Goal: Task Accomplishment & Management: Complete application form

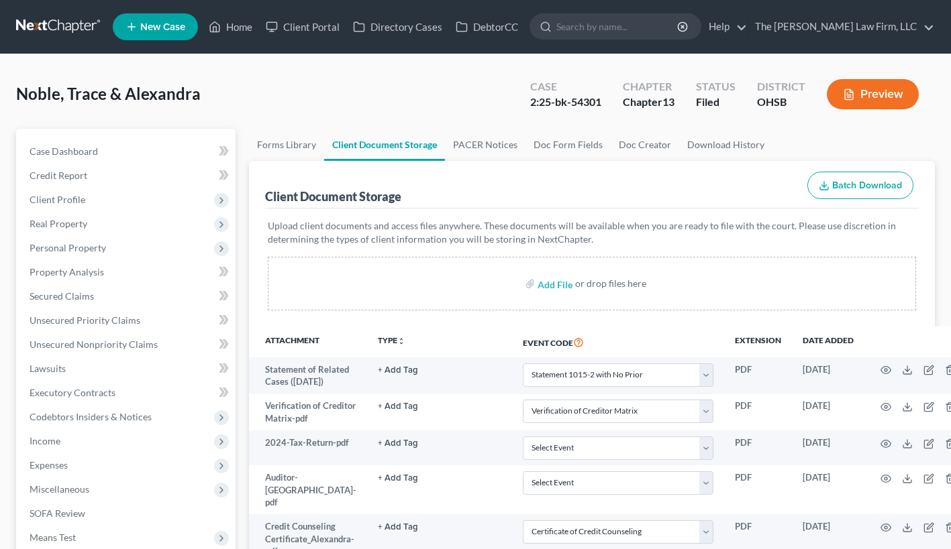
select select "52"
select select "61"
select select "7"
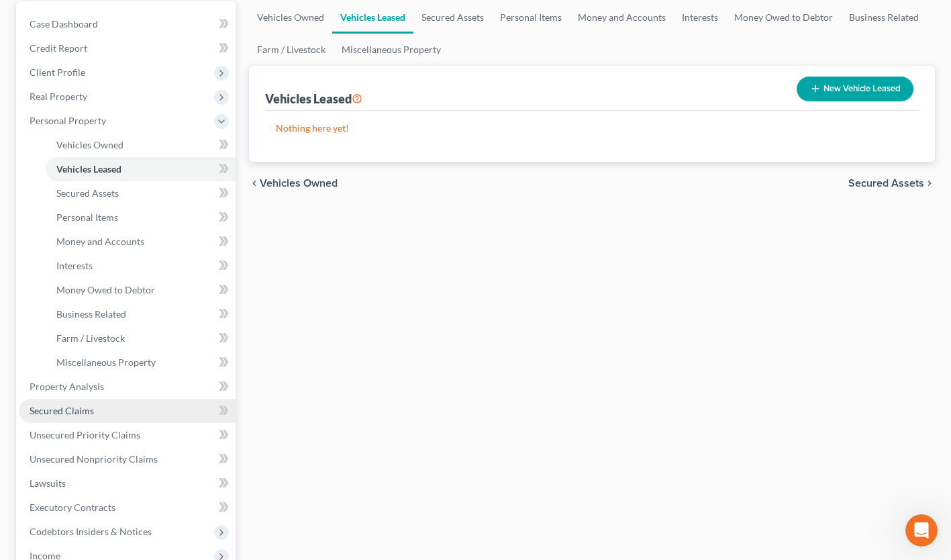
scroll to position [126, 0]
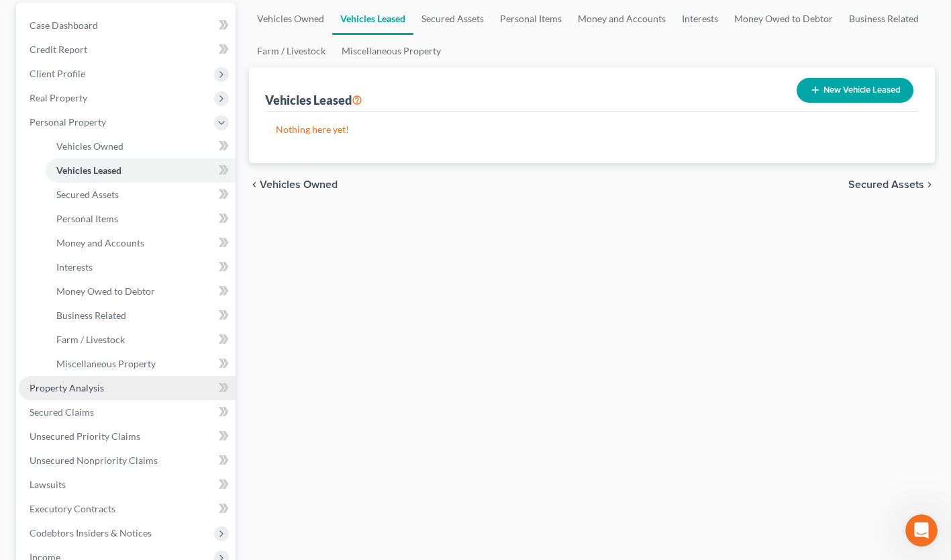
click at [98, 386] on span "Property Analysis" at bounding box center [67, 387] width 74 height 11
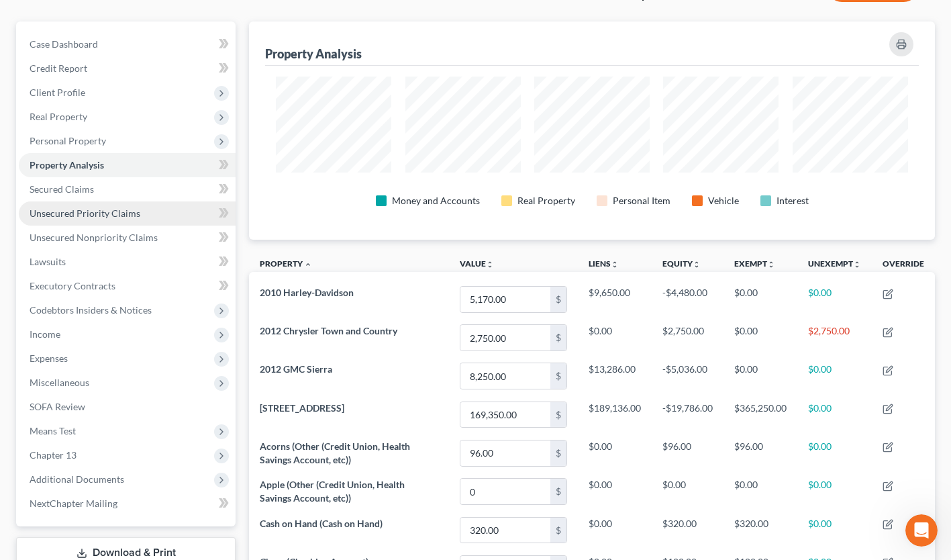
scroll to position [115, 0]
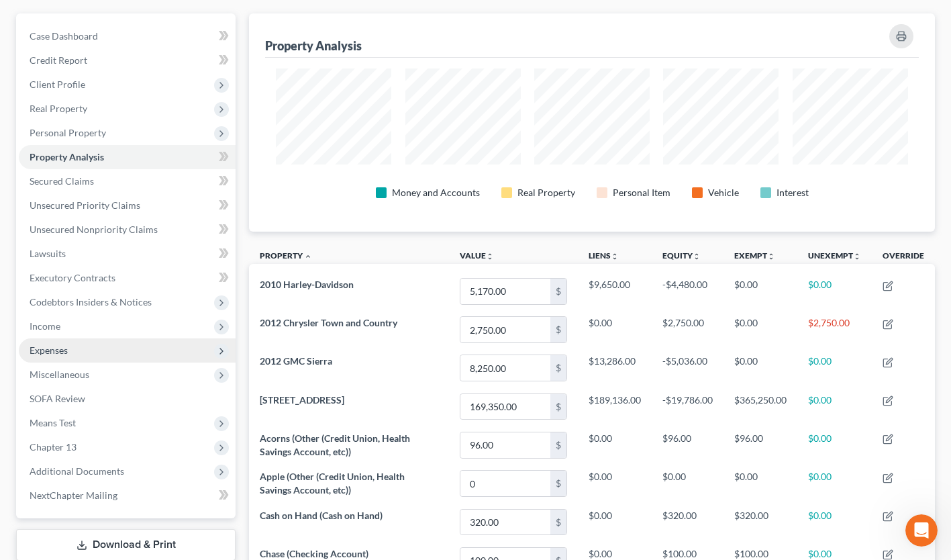
click at [71, 352] on span "Expenses" at bounding box center [127, 350] width 217 height 24
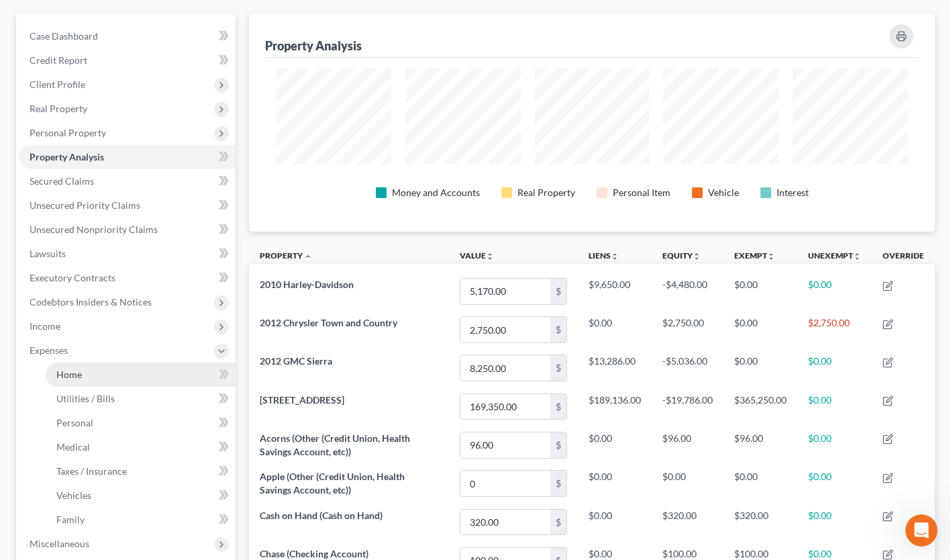
click at [81, 369] on span "Home" at bounding box center [68, 373] width 25 height 11
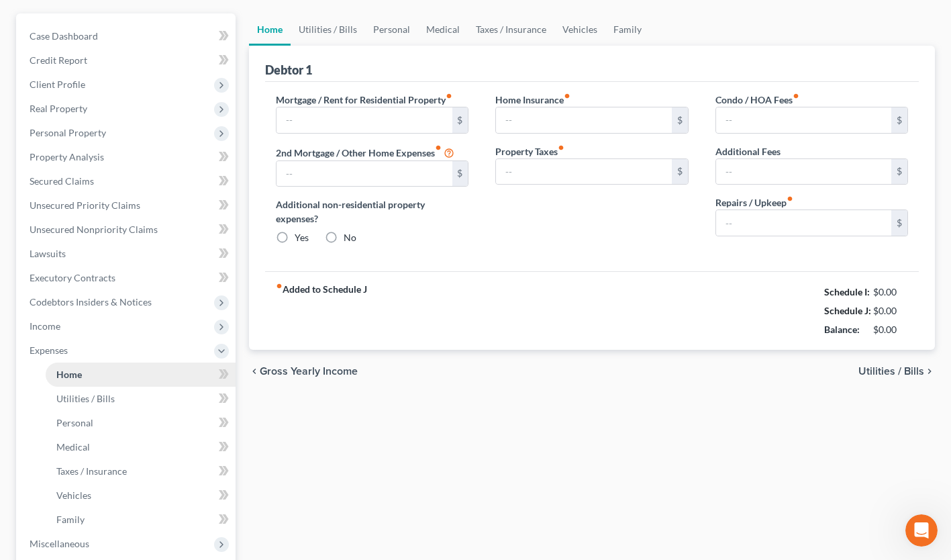
scroll to position [34, 0]
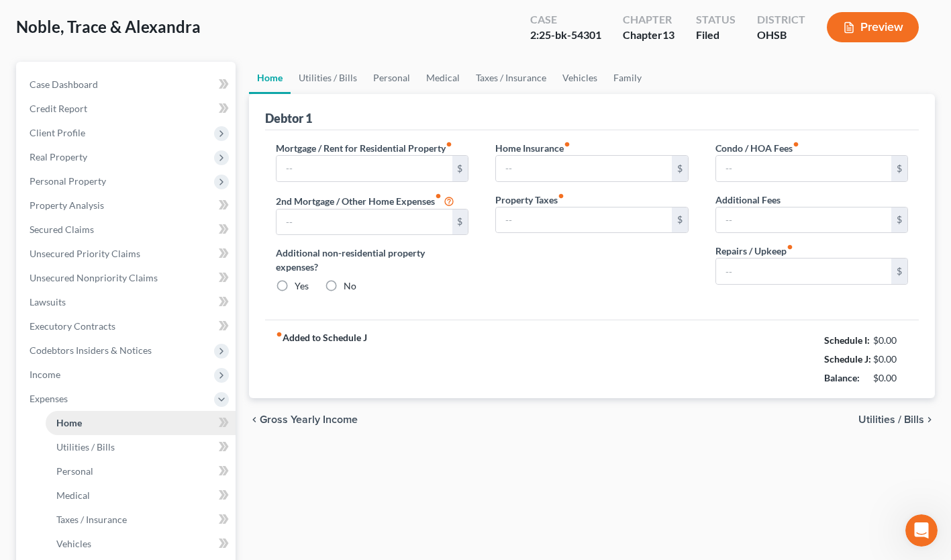
type input "0.00"
radio input "true"
type input "0.00"
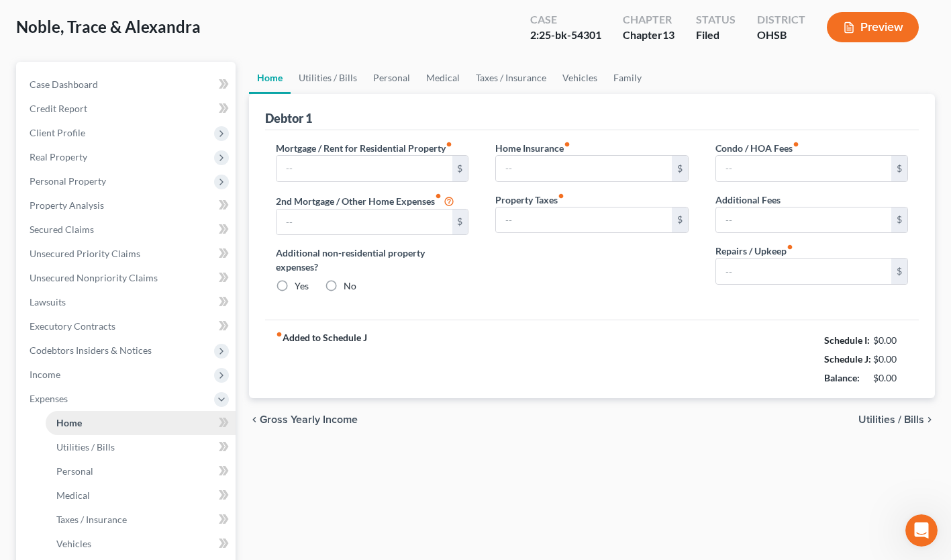
type input "0.00"
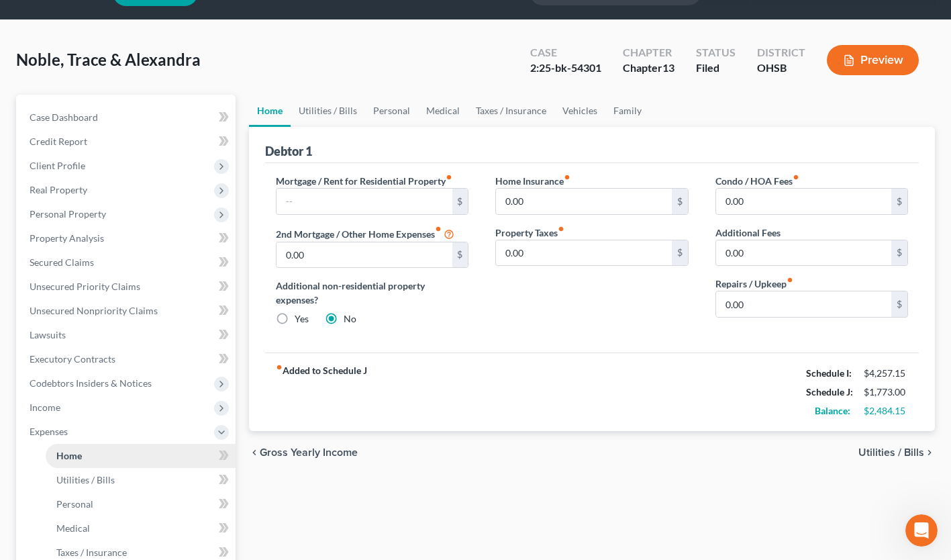
scroll to position [0, 0]
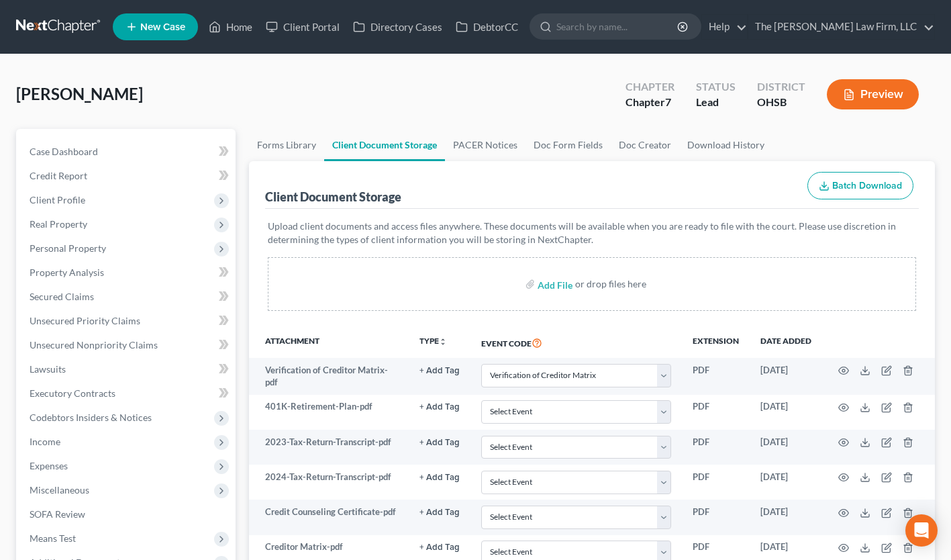
select select "61"
select select "7"
select select "37"
select select "53"
click at [93, 326] on link "Unsecured Priority Claims" at bounding box center [127, 321] width 217 height 24
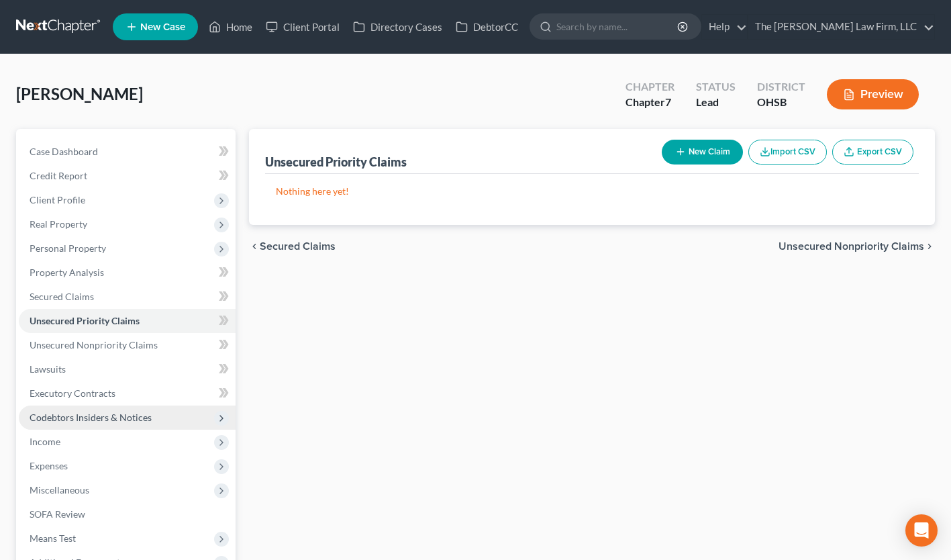
click at [70, 405] on span "Codebtors Insiders & Notices" at bounding box center [127, 417] width 217 height 24
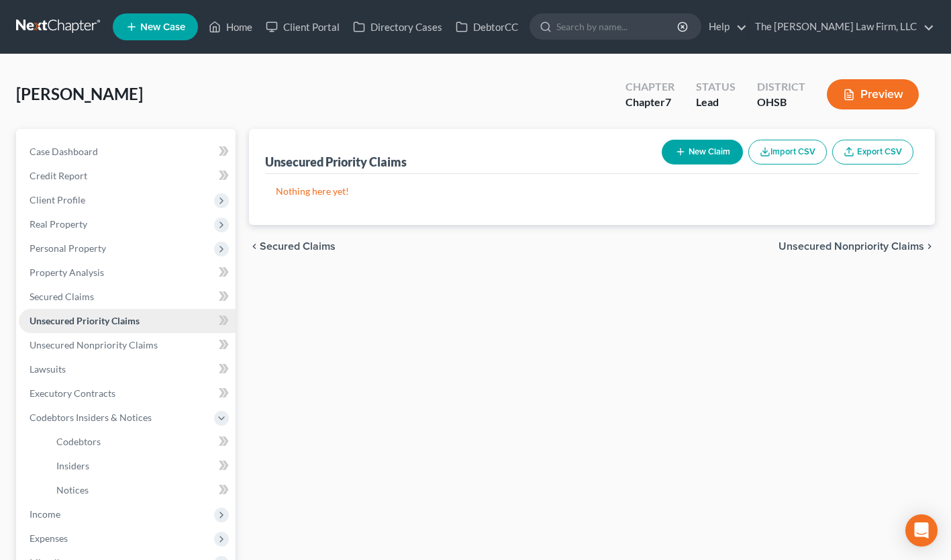
click at [72, 315] on span "Unsecured Priority Claims" at bounding box center [85, 320] width 110 height 11
click at [72, 284] on link "Secured Claims" at bounding box center [127, 296] width 217 height 24
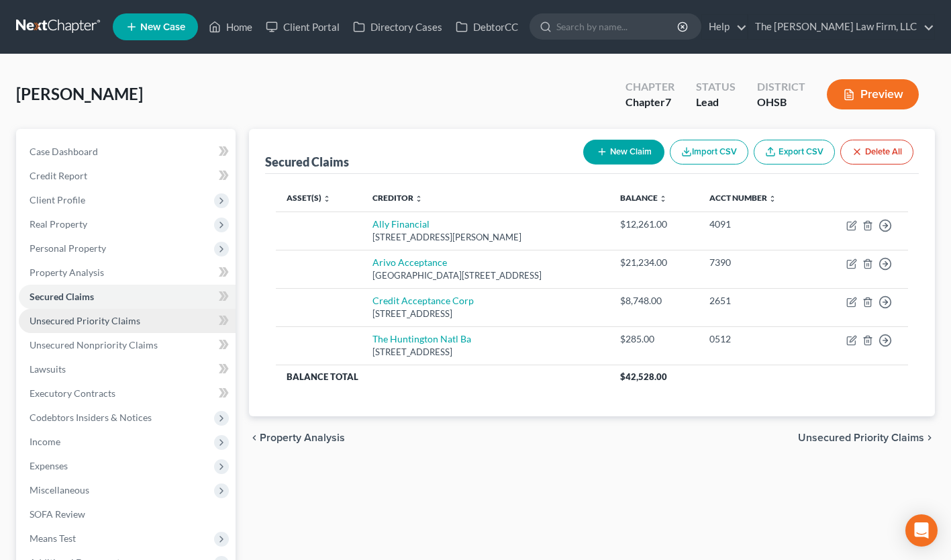
click at [77, 320] on span "Unsecured Priority Claims" at bounding box center [85, 320] width 111 height 11
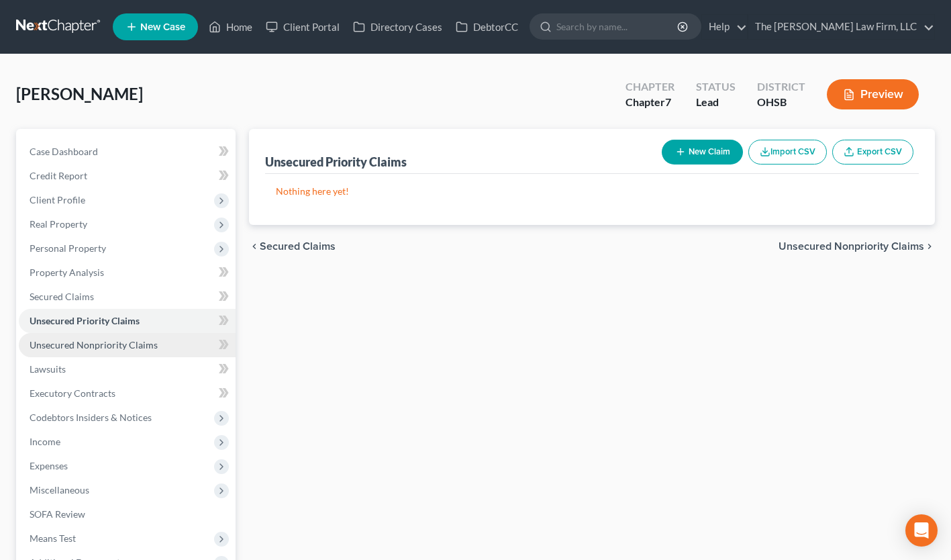
click at [84, 344] on span "Unsecured Nonpriority Claims" at bounding box center [94, 344] width 128 height 11
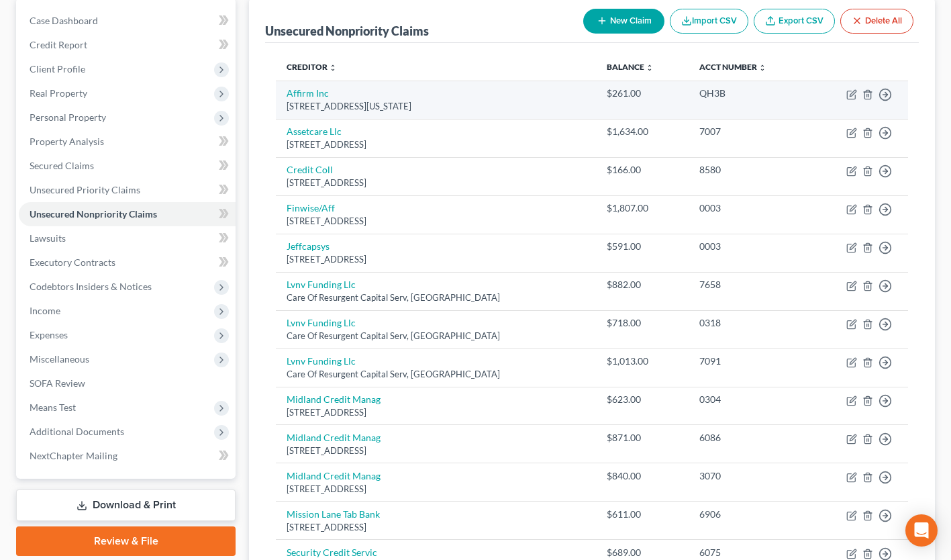
scroll to position [131, 0]
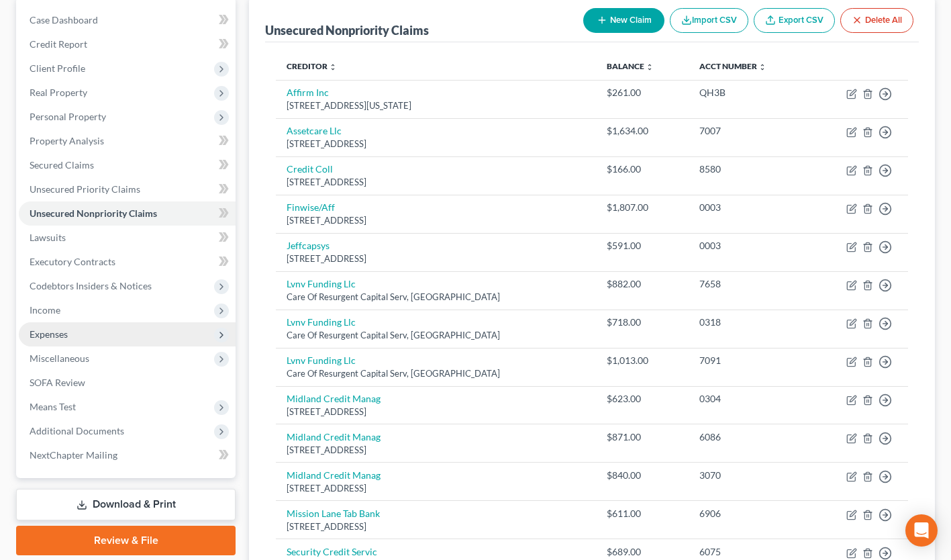
click at [75, 326] on span "Expenses" at bounding box center [127, 334] width 217 height 24
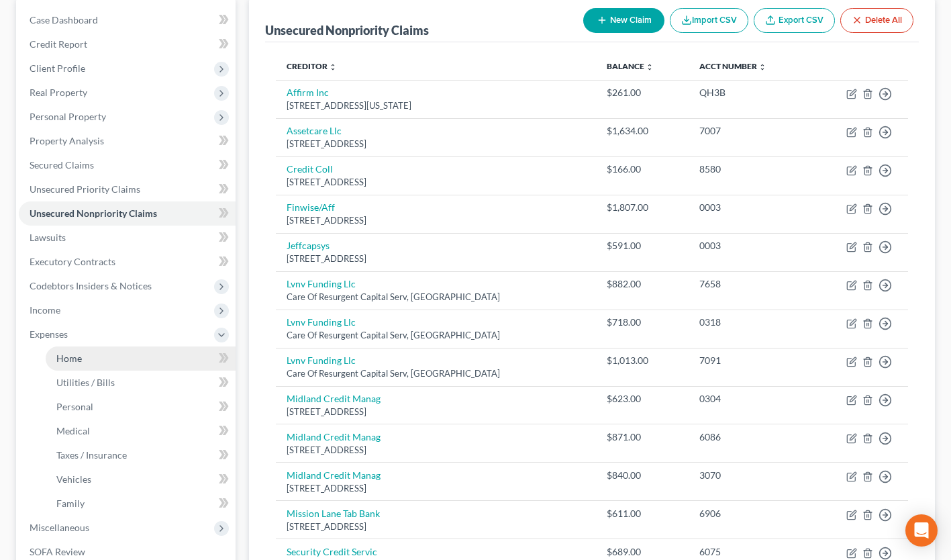
click at [91, 356] on link "Home" at bounding box center [141, 358] width 190 height 24
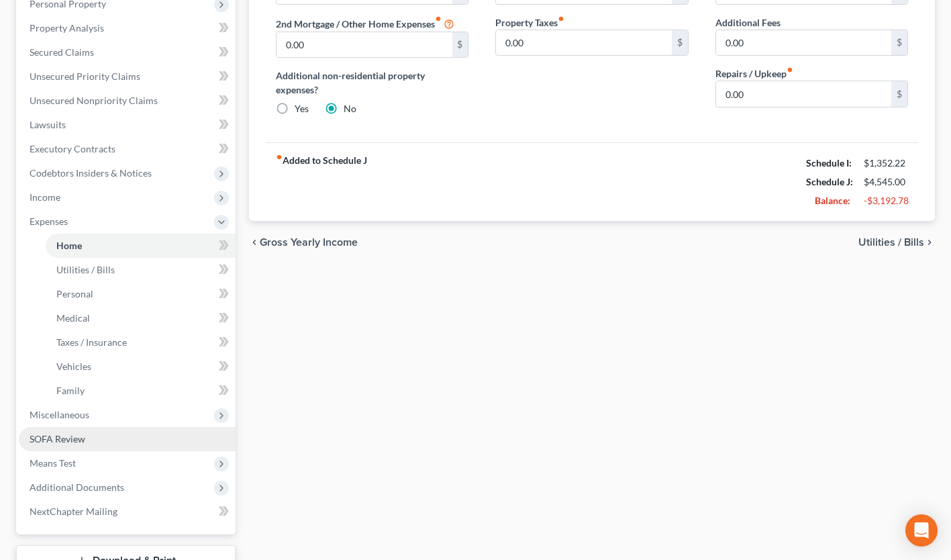
click at [90, 439] on link "SOFA Review" at bounding box center [127, 439] width 217 height 24
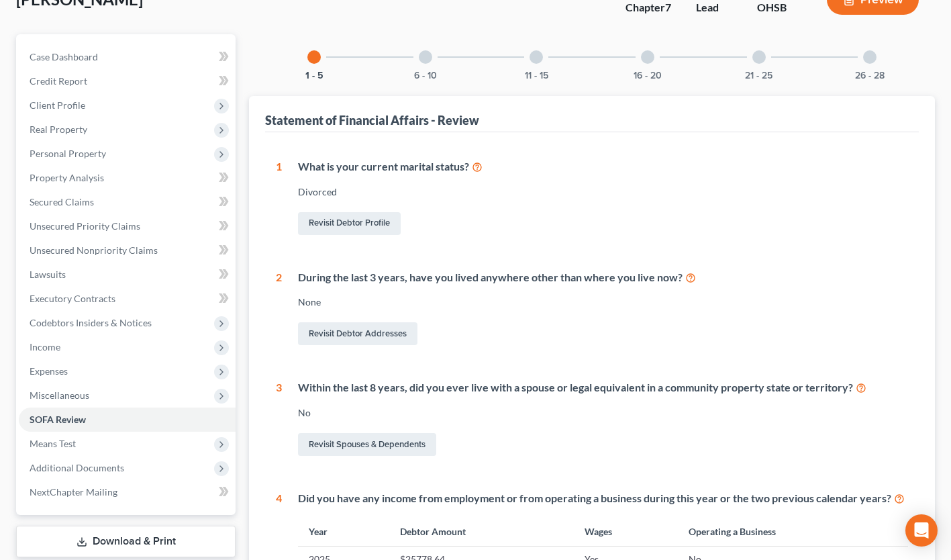
scroll to position [93, 0]
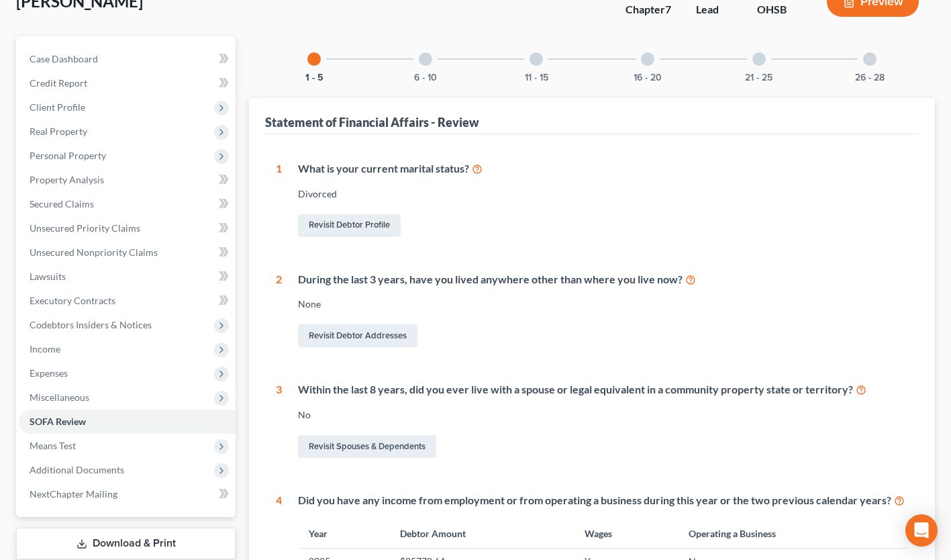
click at [432, 62] on div "6 - 10" at bounding box center [426, 59] width 46 height 46
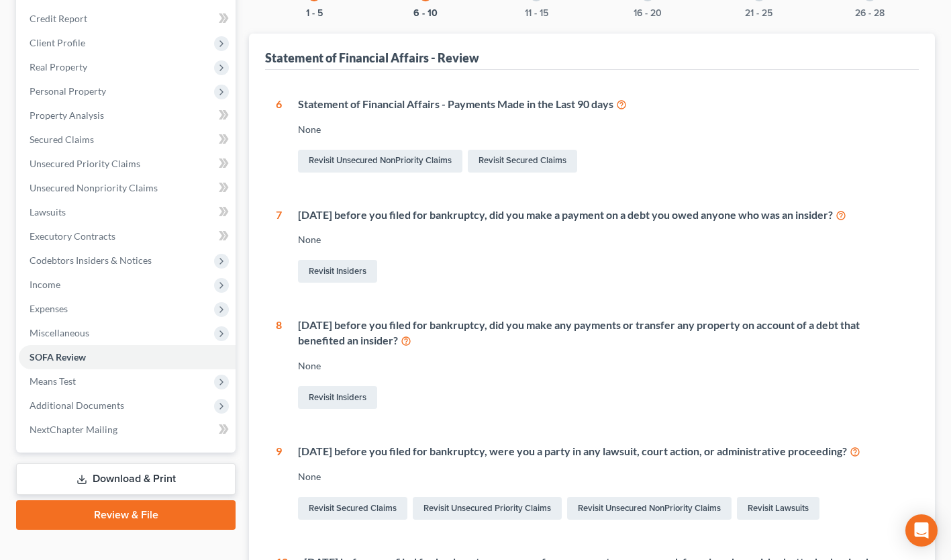
scroll to position [47, 0]
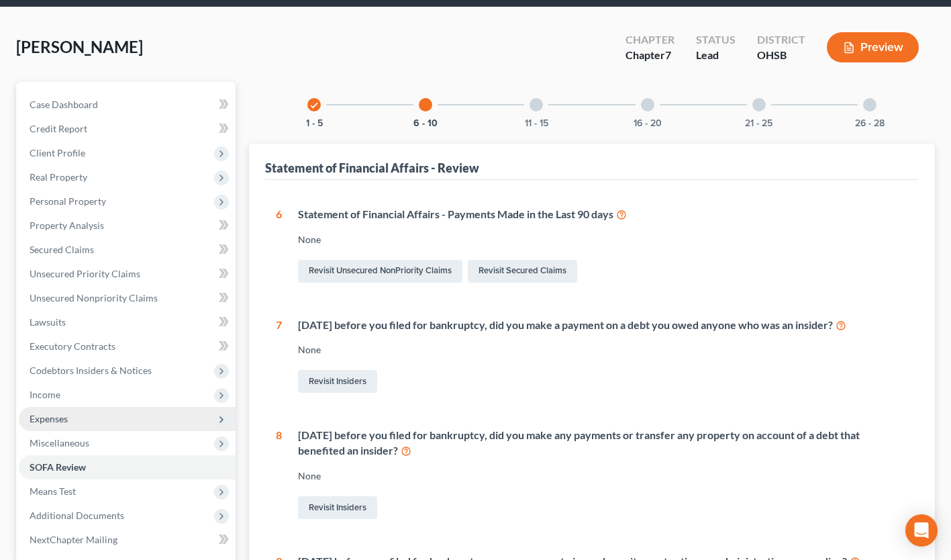
click at [70, 417] on span "Expenses" at bounding box center [127, 419] width 217 height 24
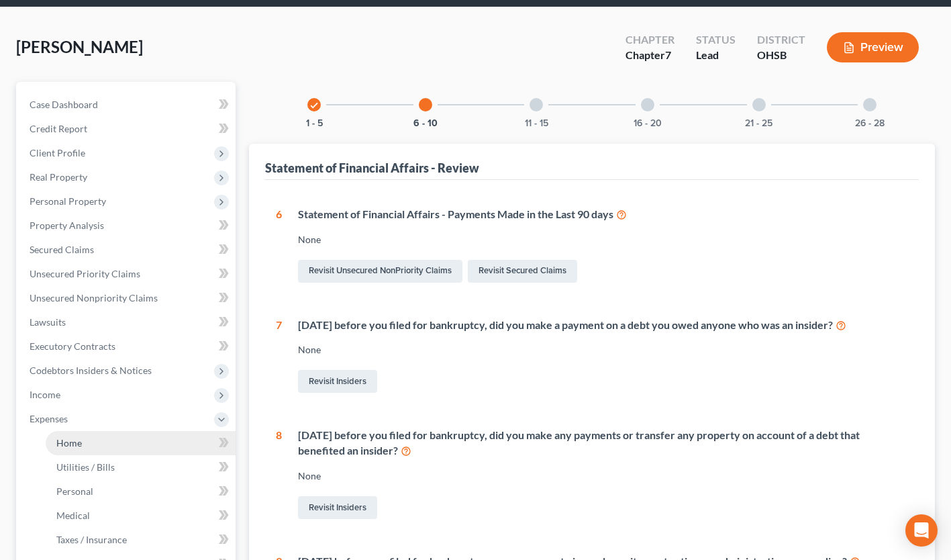
click at [78, 435] on link "Home" at bounding box center [141, 443] width 190 height 24
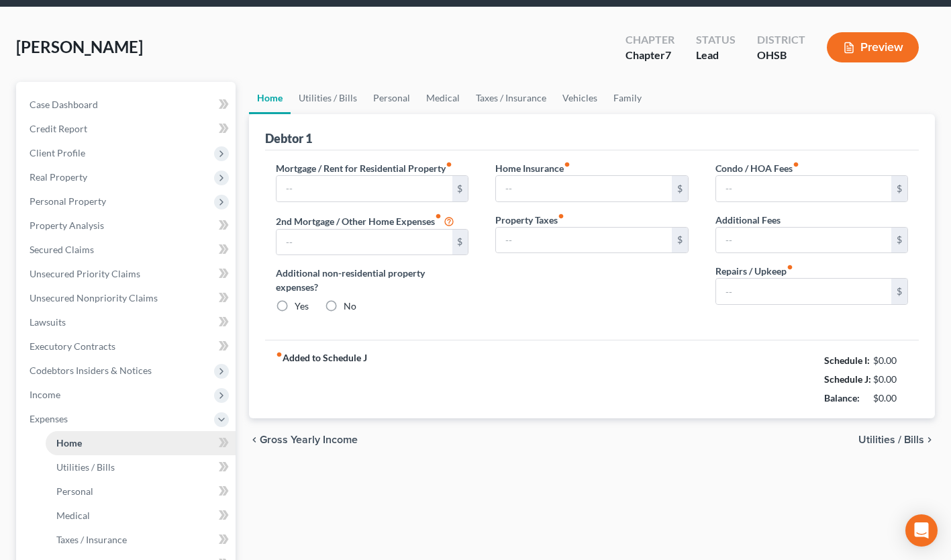
scroll to position [23, 0]
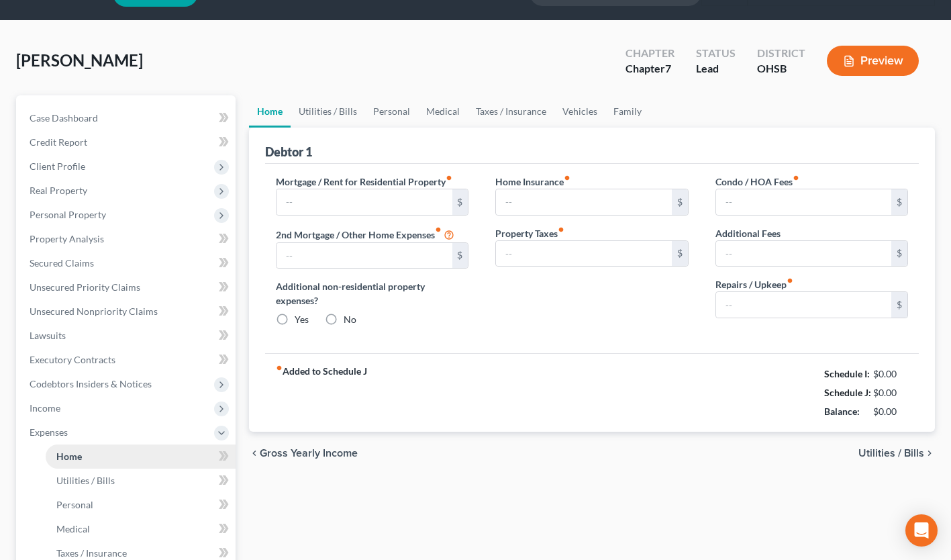
type input "2,100.00"
type input "0.00"
radio input "true"
type input "0.00"
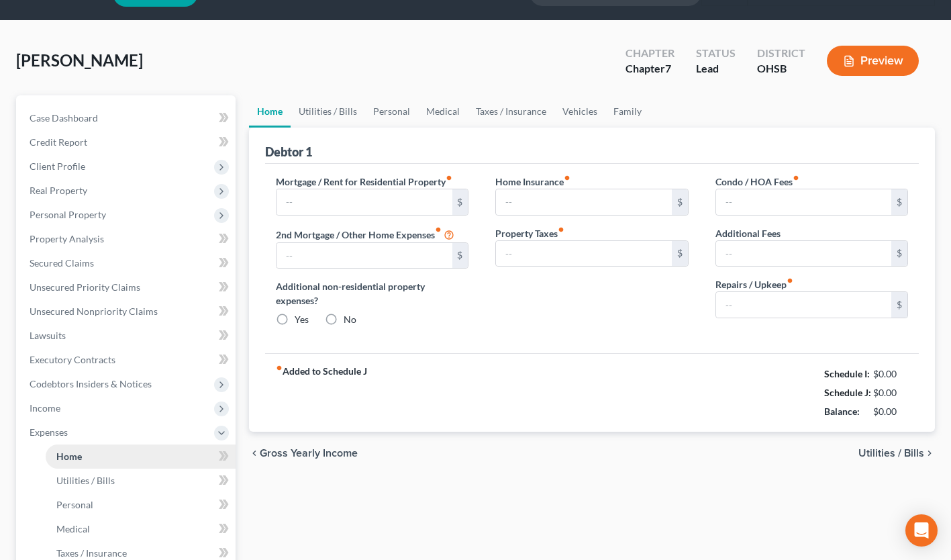
type input "0.00"
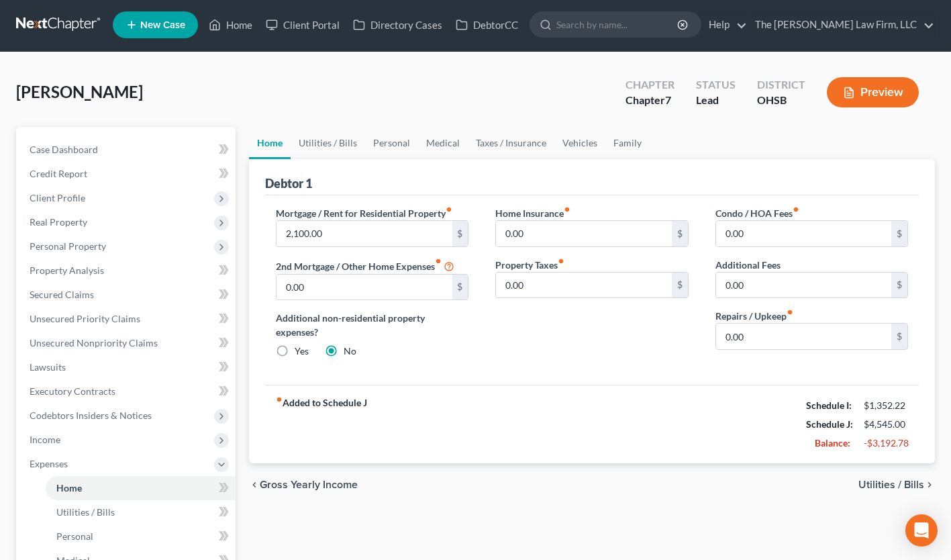
scroll to position [0, 0]
